Goal: Task Accomplishment & Management: Use online tool/utility

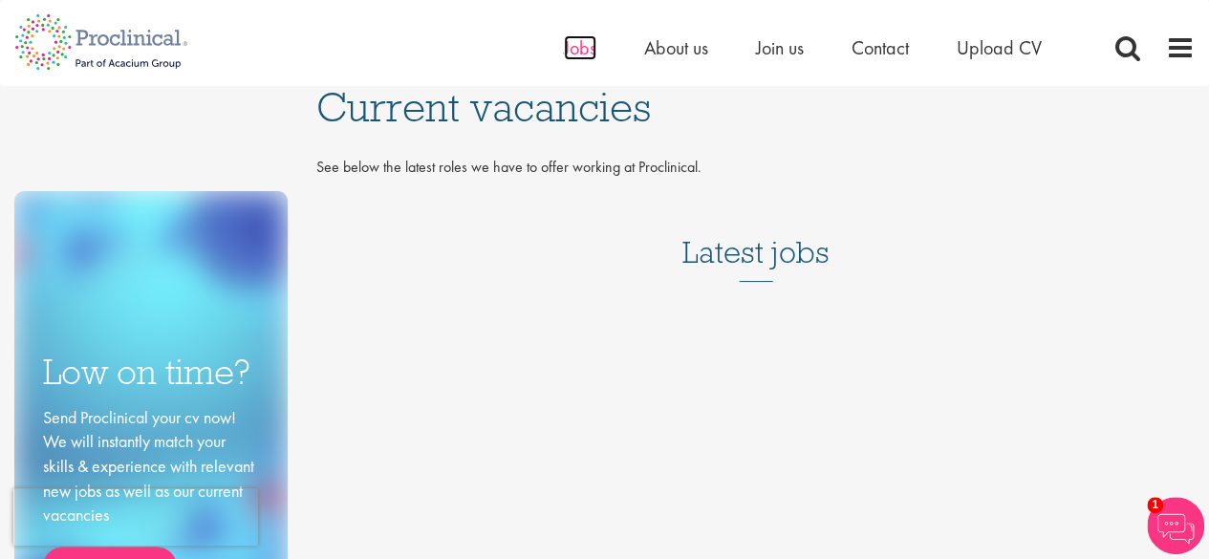
click at [573, 51] on span "Jobs" at bounding box center [580, 47] width 32 height 25
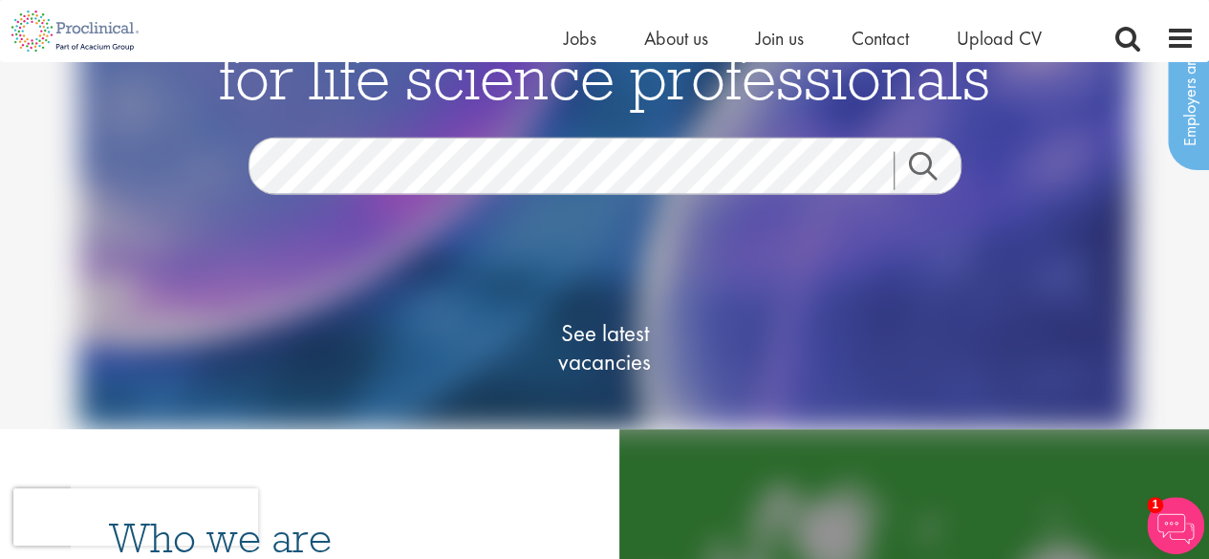
scroll to position [96, 0]
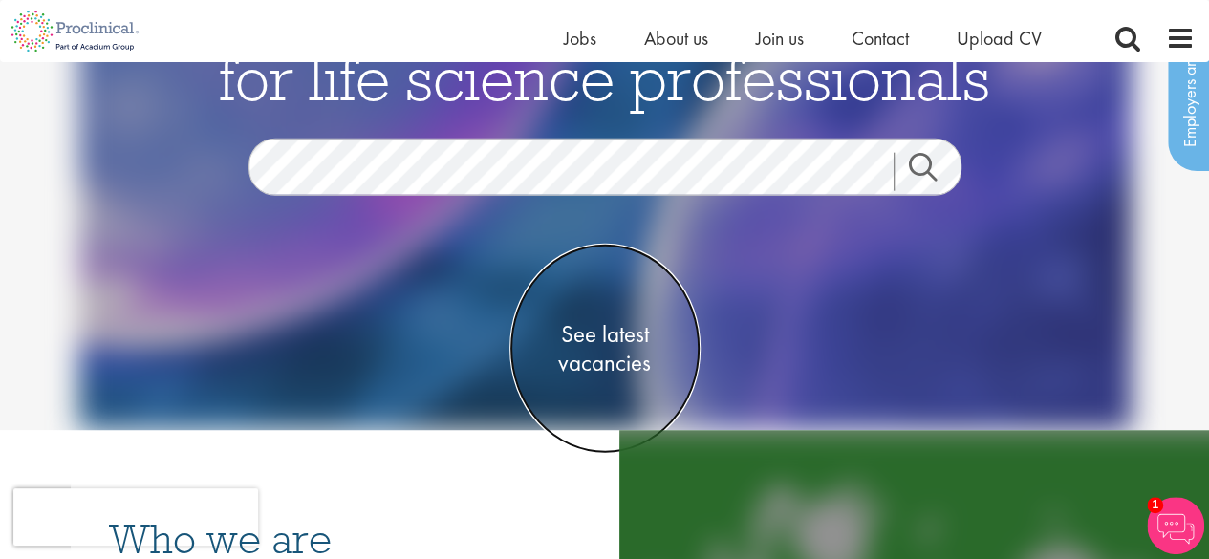
click at [606, 338] on span "See latest vacancies" at bounding box center [604, 347] width 191 height 57
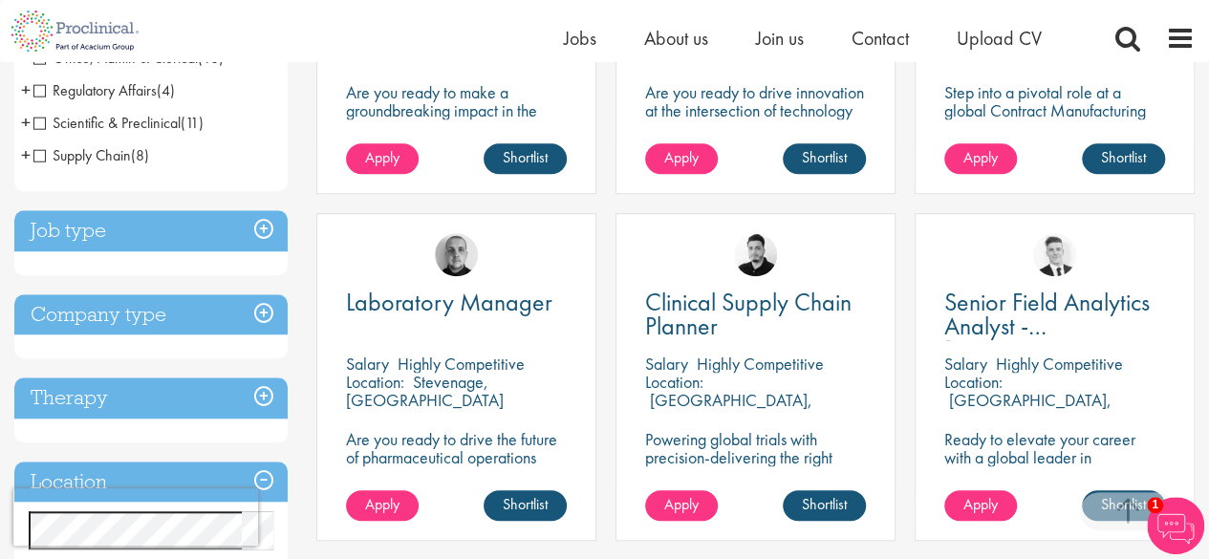
scroll to position [573, 0]
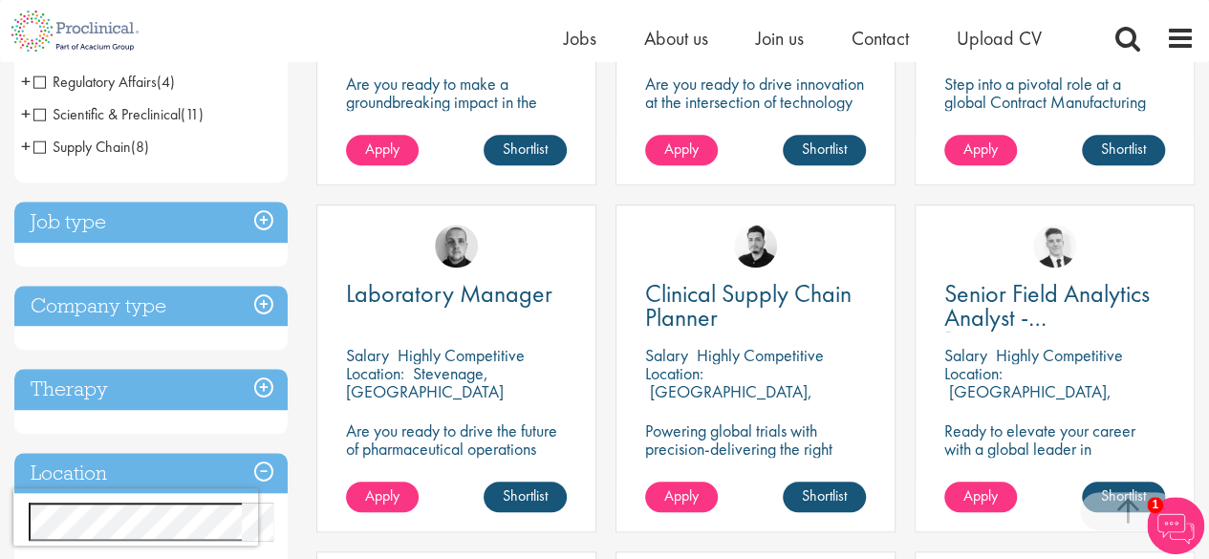
click at [269, 212] on h3 "Job type" at bounding box center [150, 222] width 273 height 41
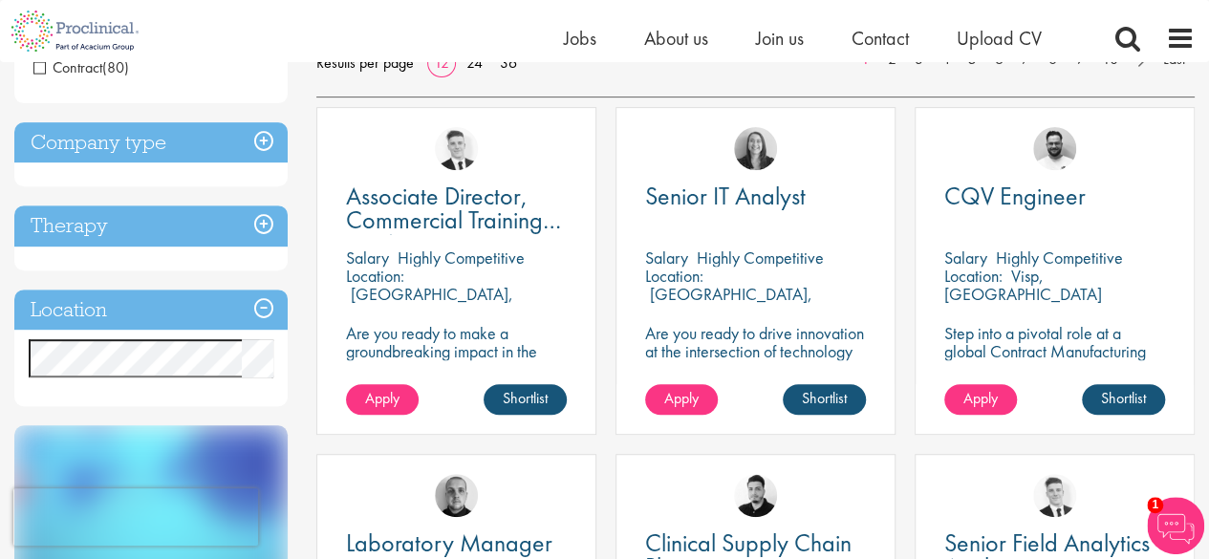
scroll to position [381, 0]
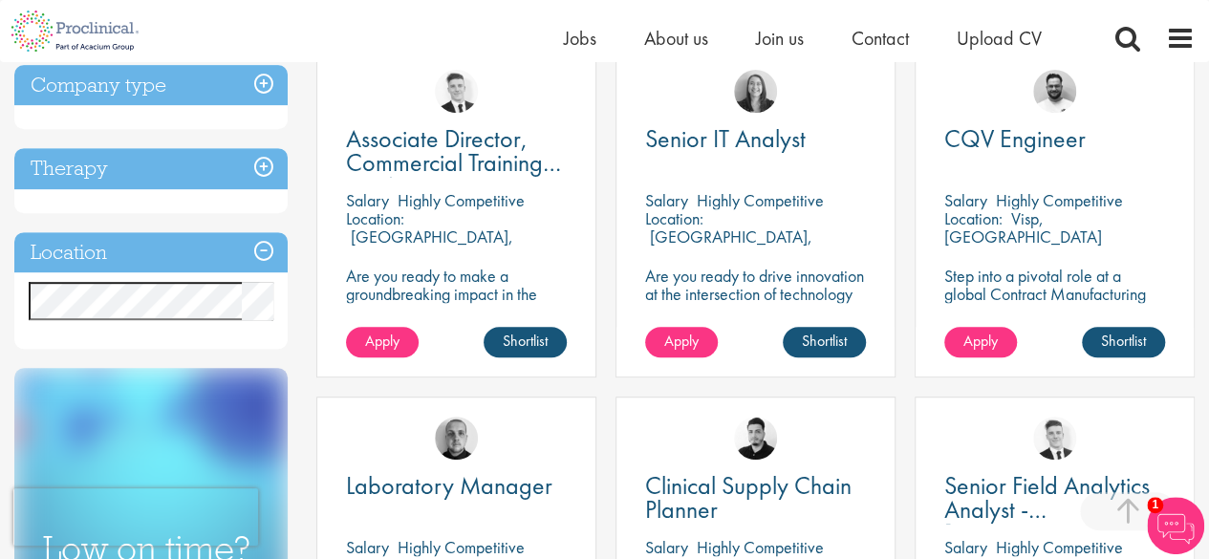
click at [264, 246] on h3 "Location" at bounding box center [150, 252] width 273 height 41
click at [261, 249] on h3 "Location" at bounding box center [150, 252] width 273 height 41
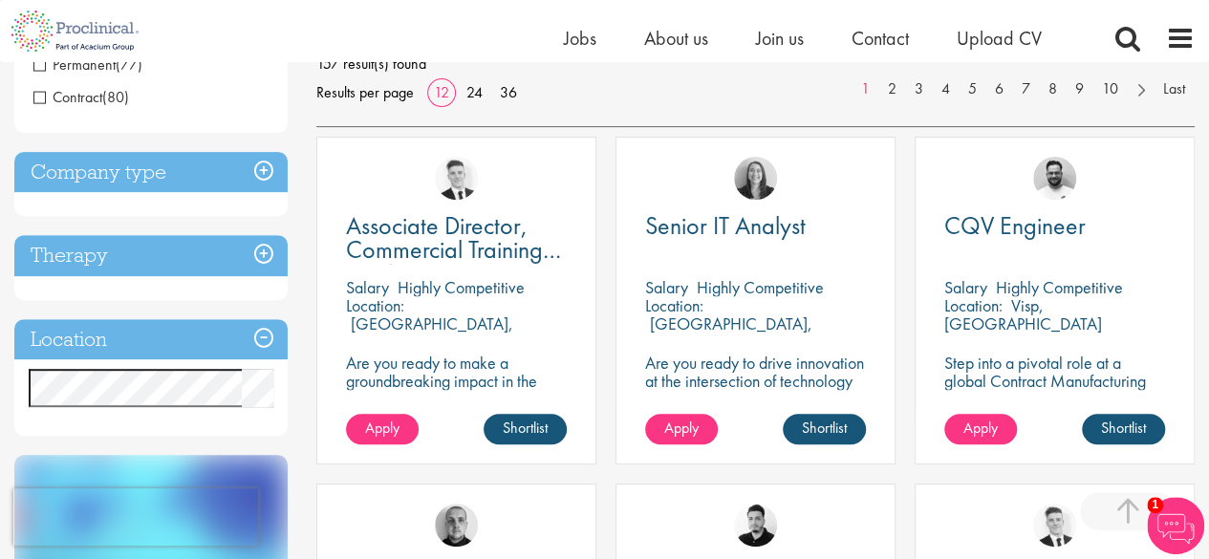
scroll to position [286, 0]
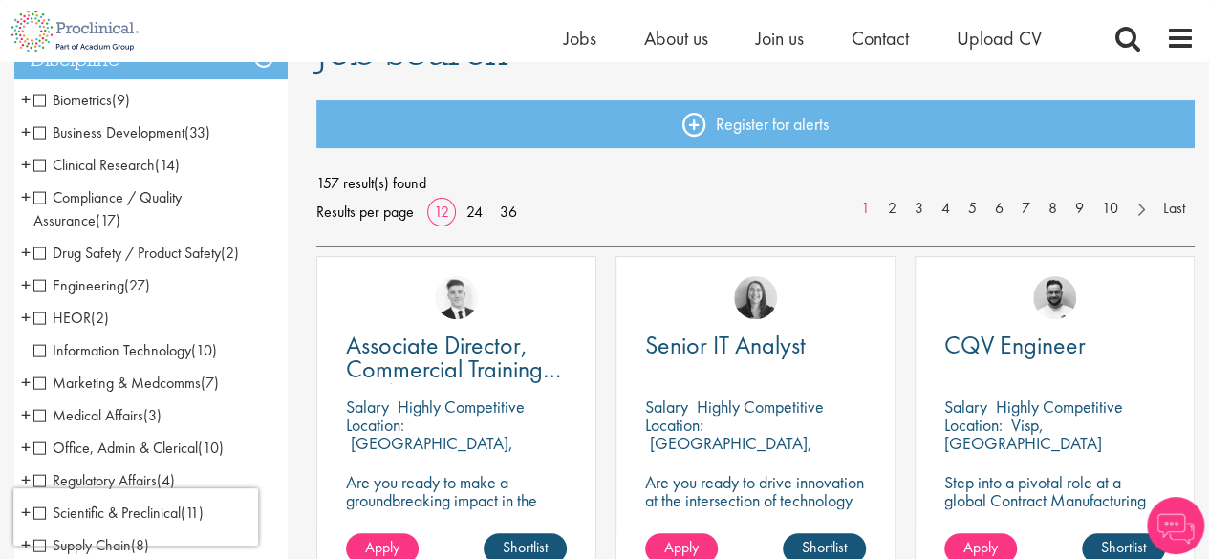
scroll to position [191, 0]
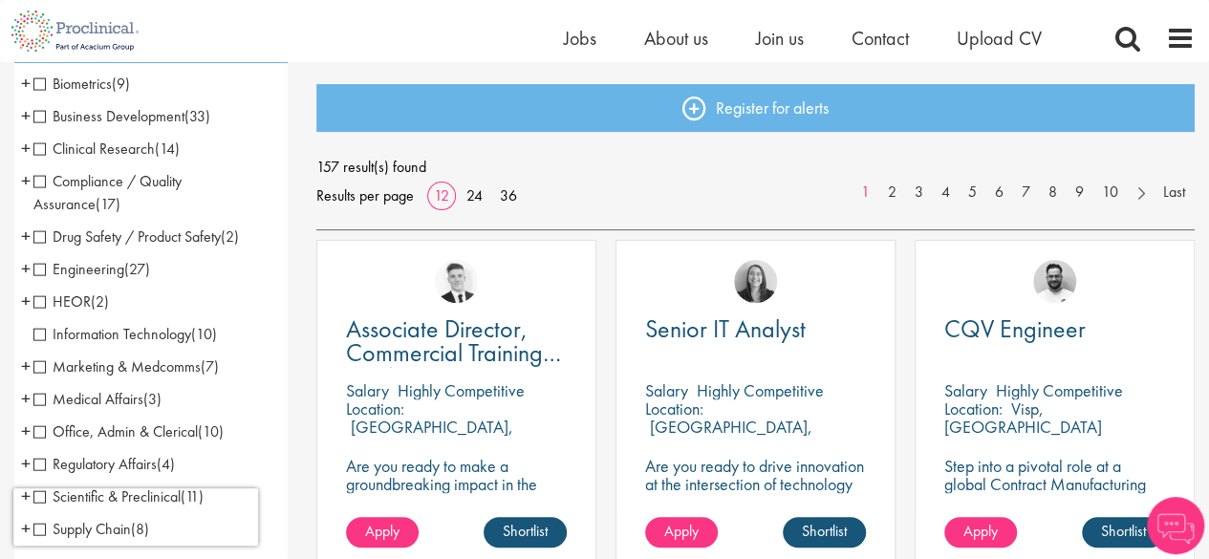
click at [36, 183] on span "Compliance / Quality Assurance" at bounding box center [107, 192] width 148 height 43
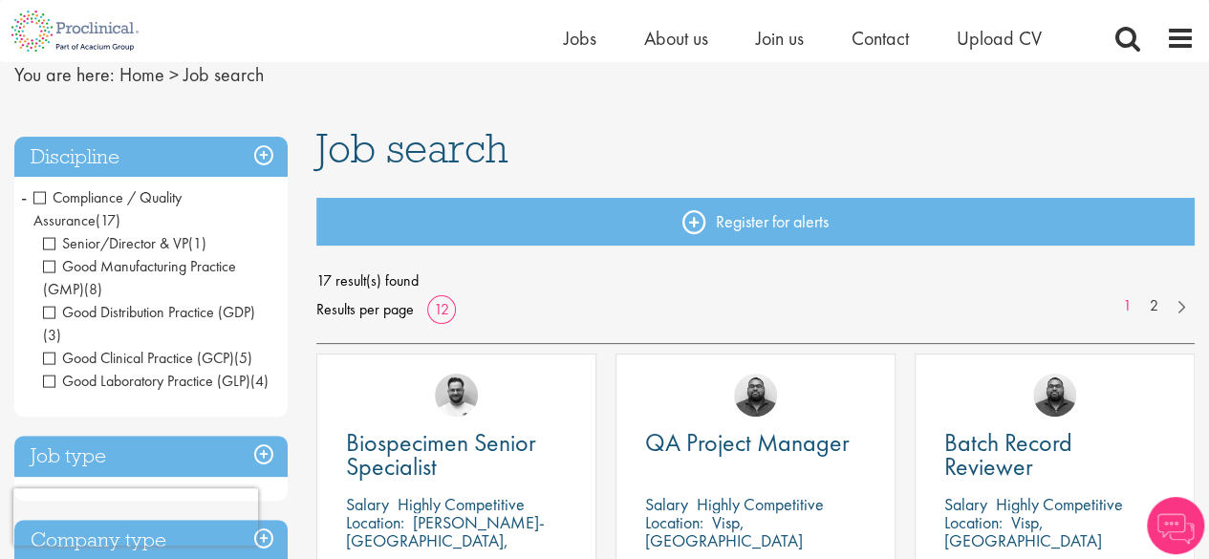
scroll to position [96, 0]
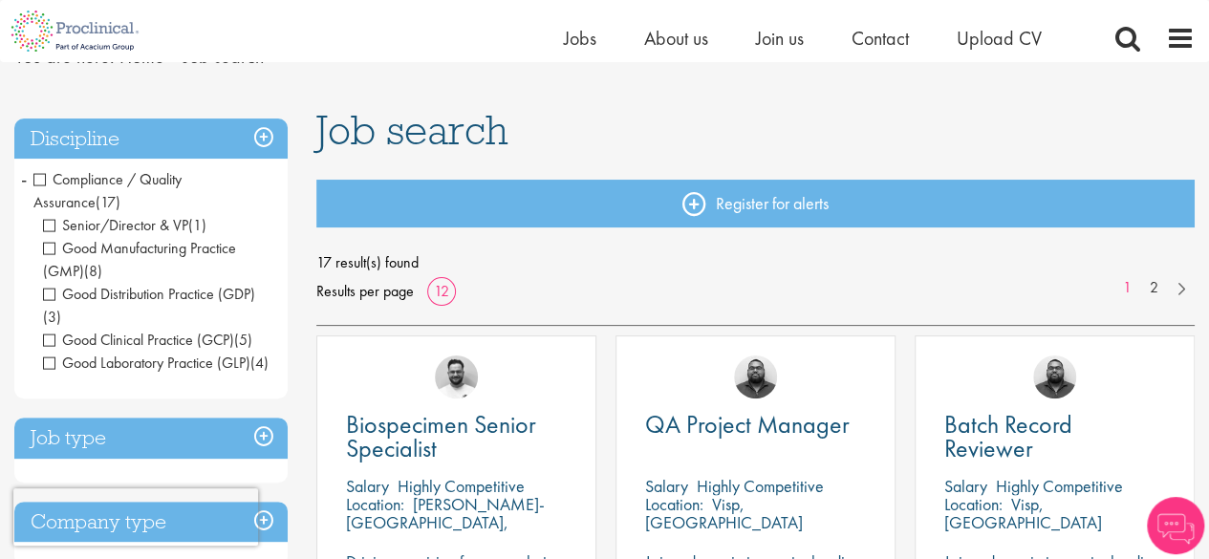
click at [52, 224] on span "Senior/Director & VP" at bounding box center [115, 225] width 145 height 20
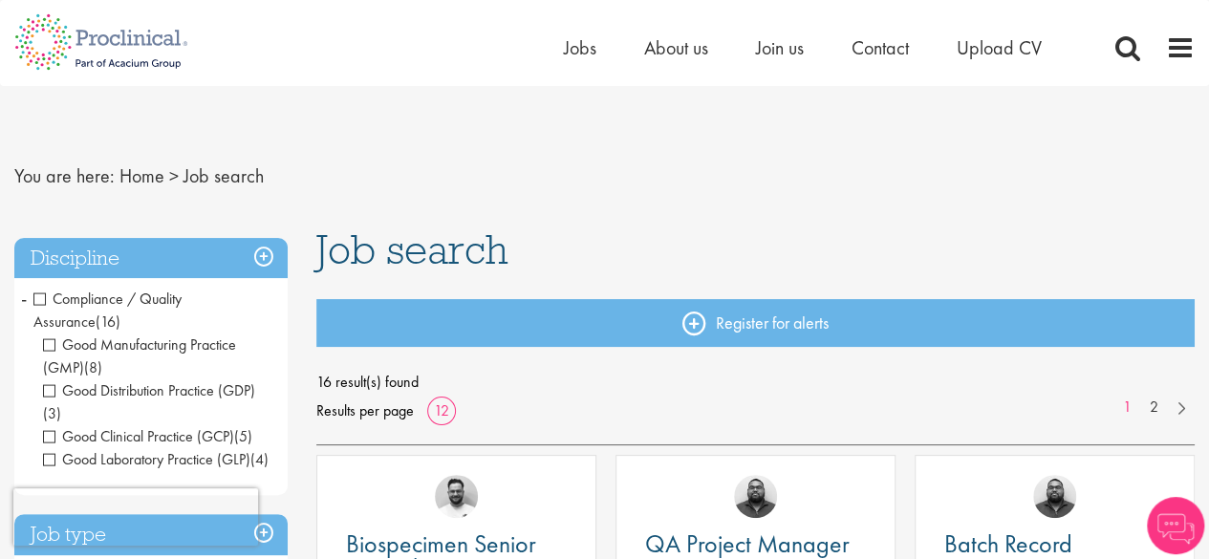
click at [37, 299] on span "Compliance / Quality Assurance" at bounding box center [107, 310] width 148 height 43
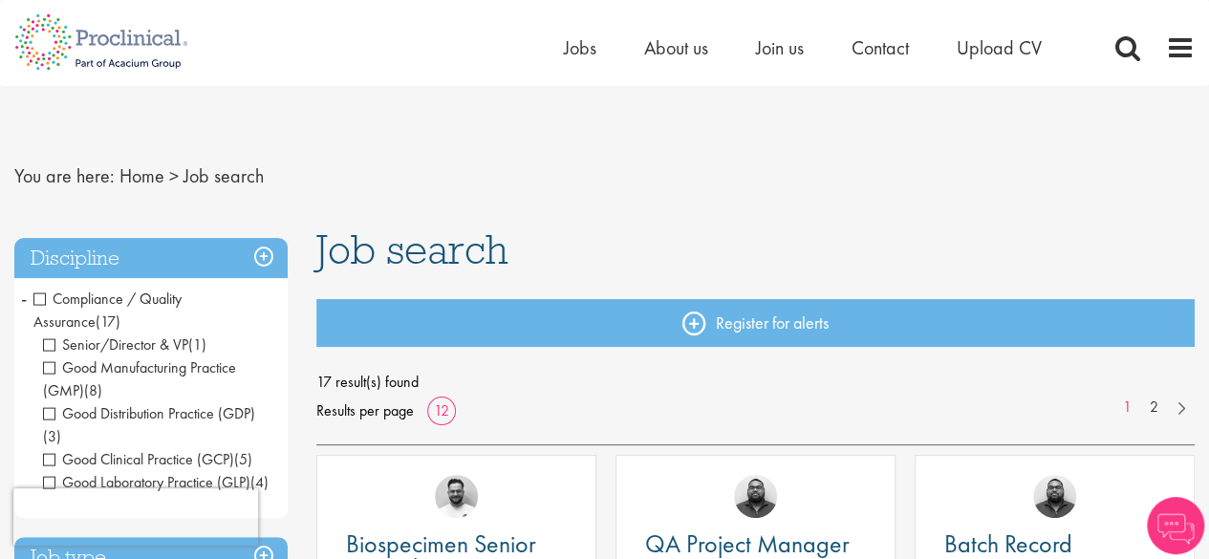
click at [52, 342] on span "Senior/Director & VP" at bounding box center [115, 344] width 145 height 20
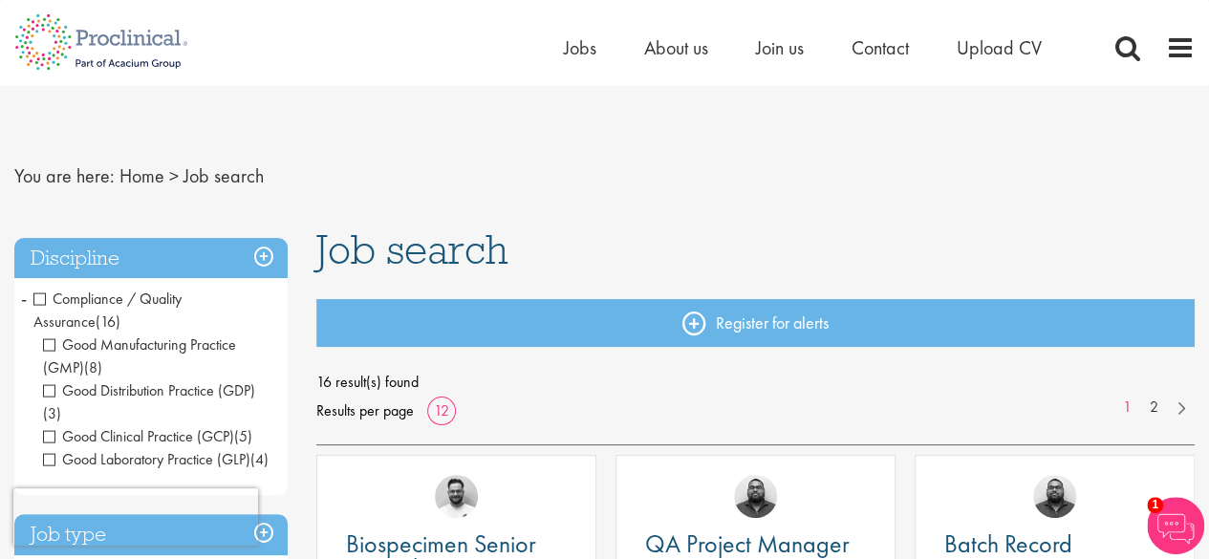
click at [40, 299] on span "Compliance / Quality Assurance" at bounding box center [107, 310] width 148 height 43
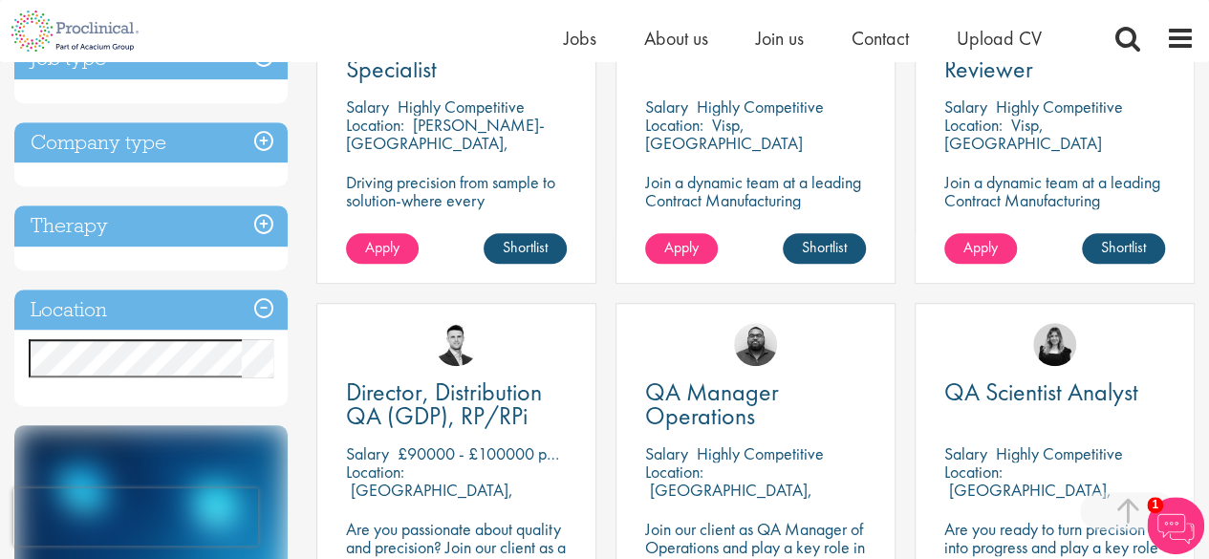
scroll to position [478, 0]
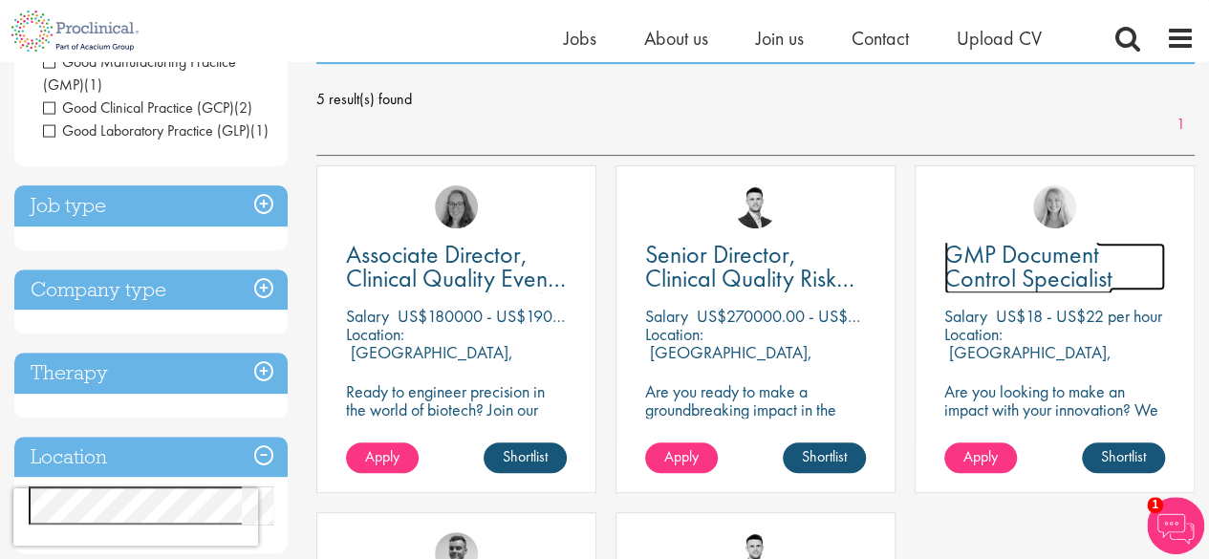
scroll to position [287, 0]
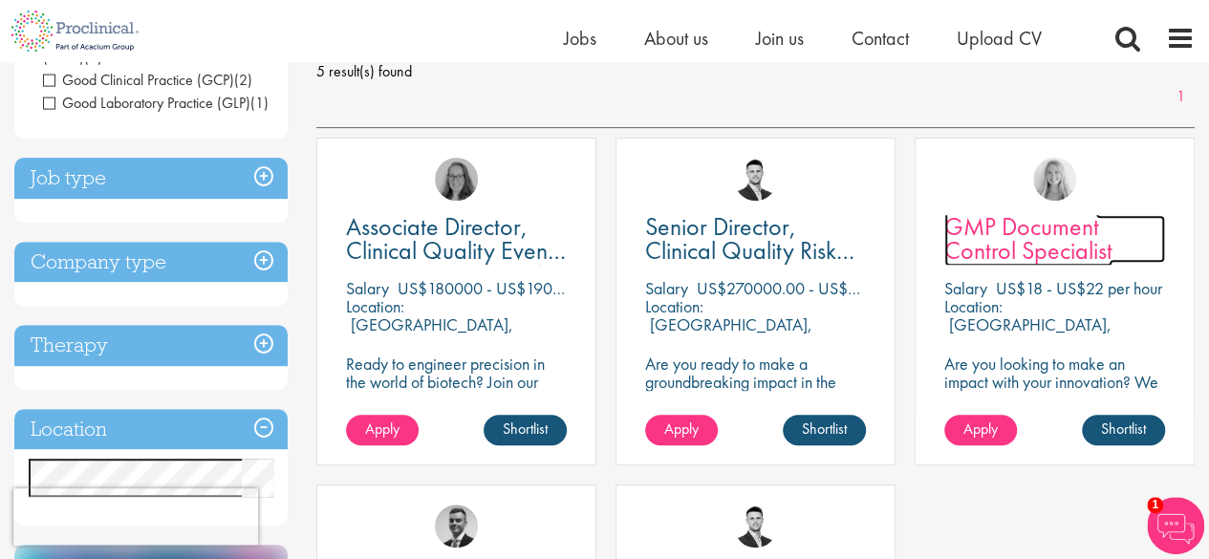
click at [1019, 230] on span "GMP Document Control Specialist" at bounding box center [1028, 238] width 168 height 56
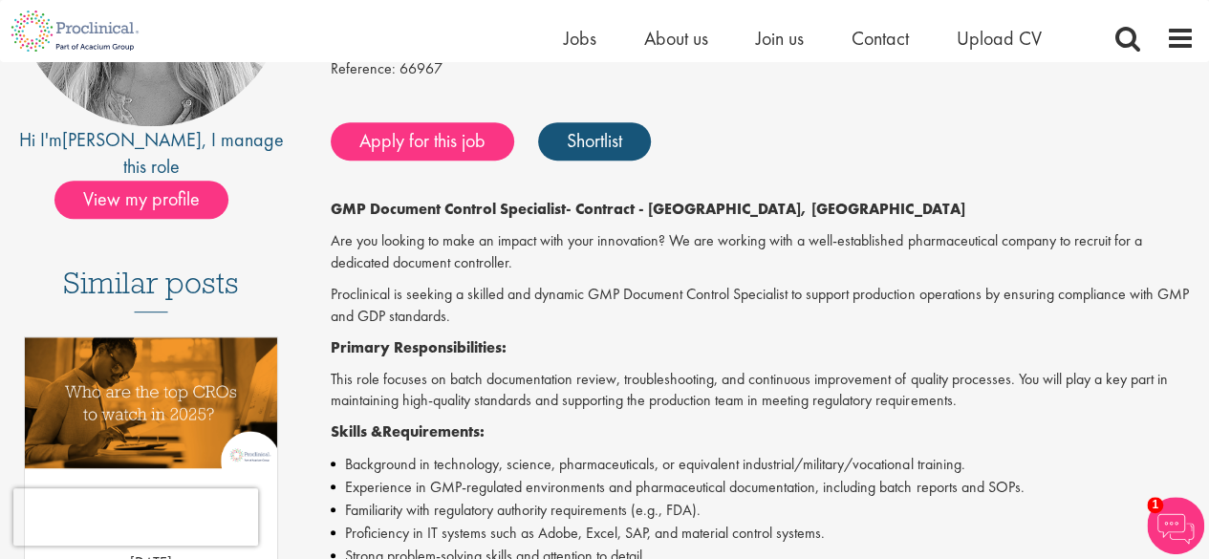
scroll to position [382, 0]
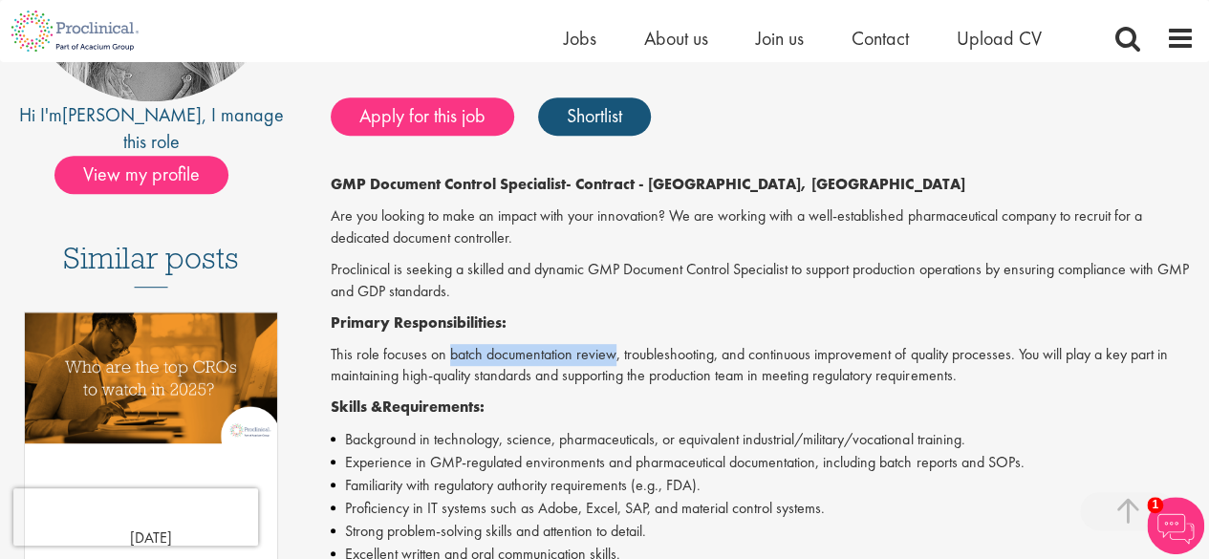
drag, startPoint x: 450, startPoint y: 353, endPoint x: 613, endPoint y: 358, distance: 162.5
click at [613, 358] on p "This role focuses on batch documentation review, troubleshooting, and continuou…" at bounding box center [763, 366] width 864 height 44
copy p "batch documentation review"
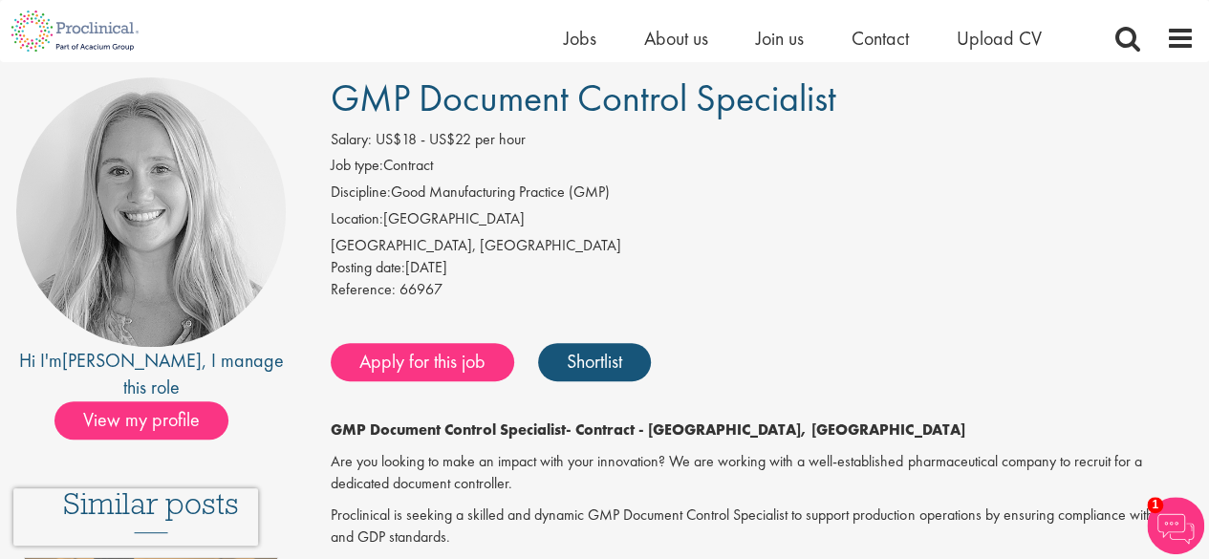
scroll to position [0, 0]
